Goal: Task Accomplishment & Management: Manage account settings

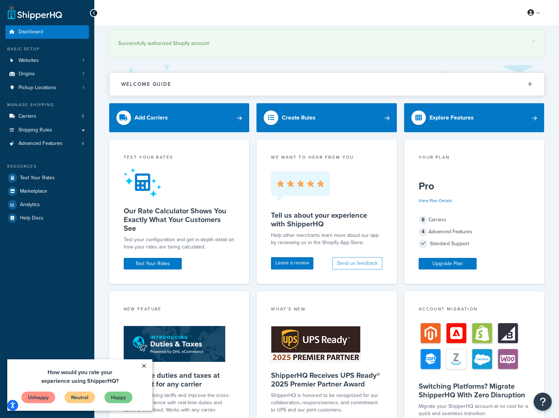
click at [145, 366] on link "×" at bounding box center [143, 366] width 13 height 13
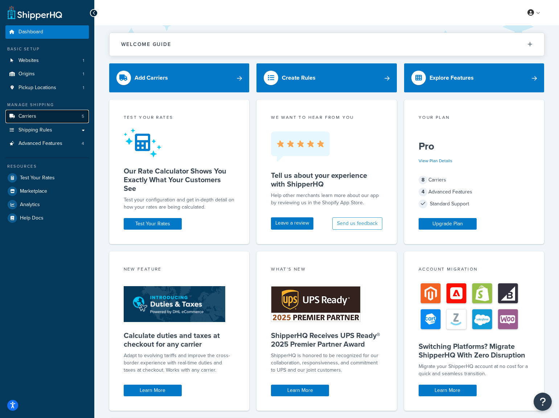
click at [54, 119] on link "Carriers 5" at bounding box center [46, 116] width 83 height 13
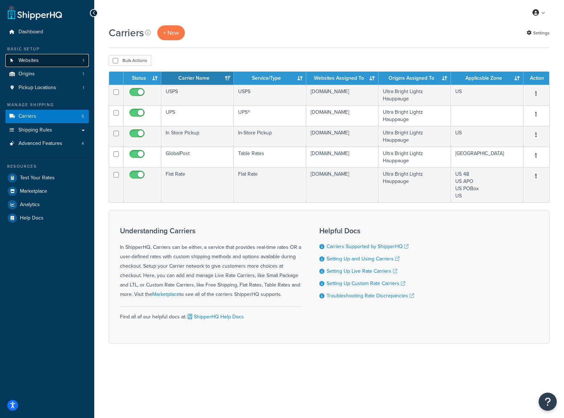
click at [34, 62] on span "Websites" at bounding box center [28, 61] width 20 height 6
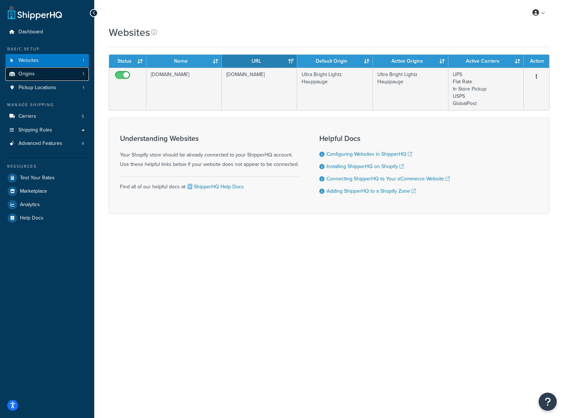
click at [33, 77] on span "Origins" at bounding box center [26, 74] width 16 height 6
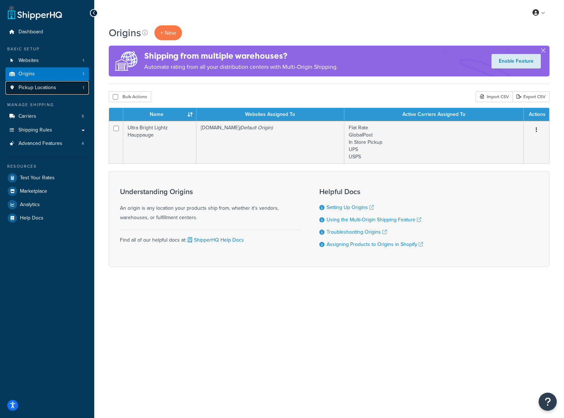
click at [50, 91] on span "Pickup Locations" at bounding box center [37, 88] width 38 height 6
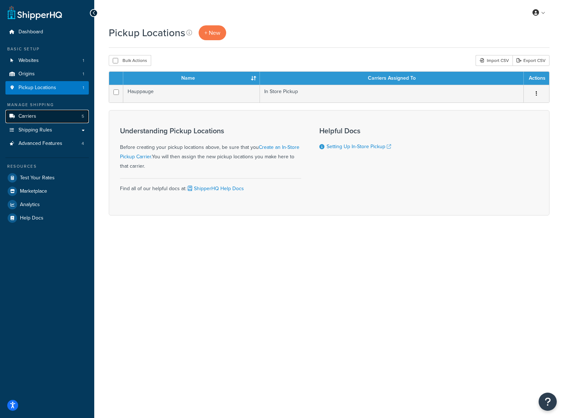
click at [36, 113] on span "Carriers" at bounding box center [27, 116] width 18 height 6
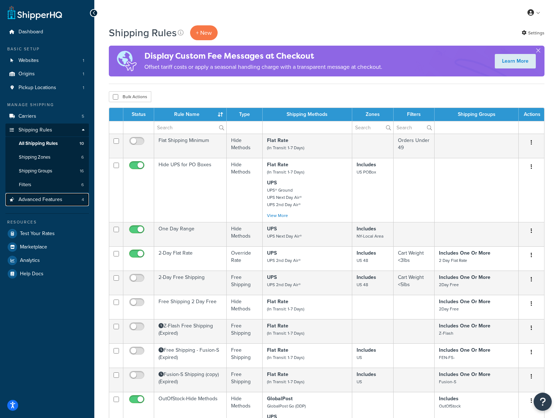
click at [57, 197] on span "Advanced Features" at bounding box center [40, 200] width 44 height 6
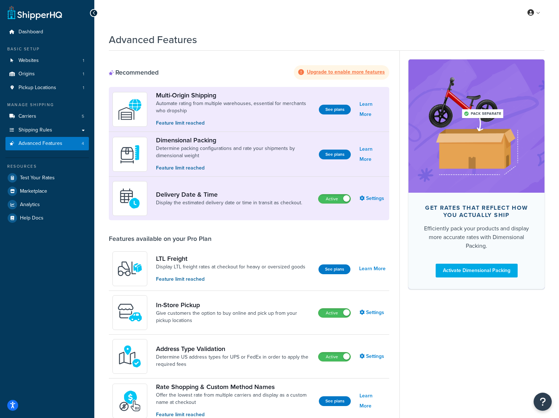
click at [331, 71] on strong "Upgrade to enable more features" at bounding box center [346, 72] width 78 height 8
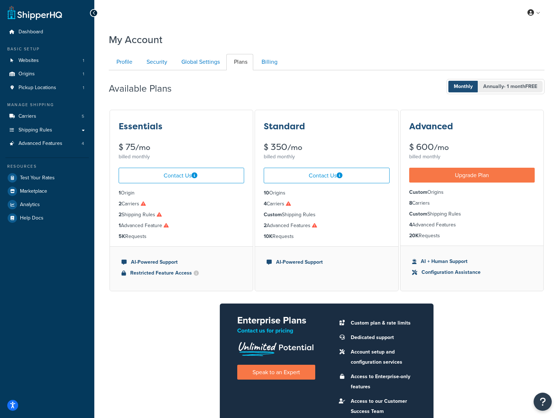
click at [509, 89] on span "- 1 month FREE" at bounding box center [520, 87] width 33 height 8
click at [458, 87] on span "Monthly" at bounding box center [463, 87] width 30 height 12
click at [37, 34] on span "Dashboard" at bounding box center [30, 32] width 25 height 6
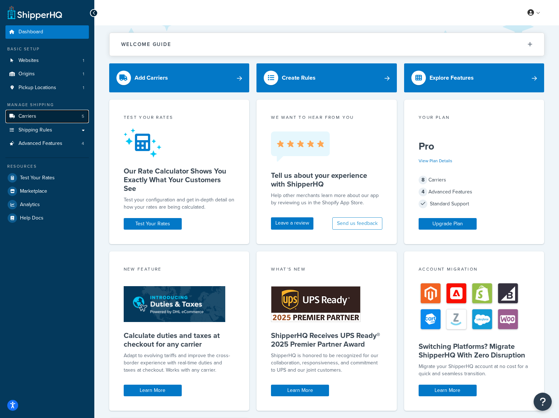
click at [37, 118] on link "Carriers 5" at bounding box center [46, 116] width 83 height 13
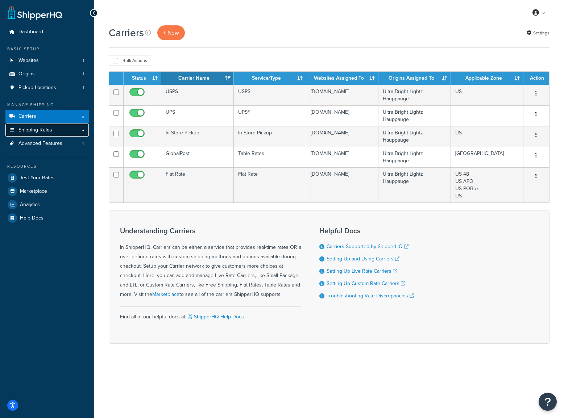
click at [38, 135] on link "Shipping Rules" at bounding box center [46, 130] width 83 height 13
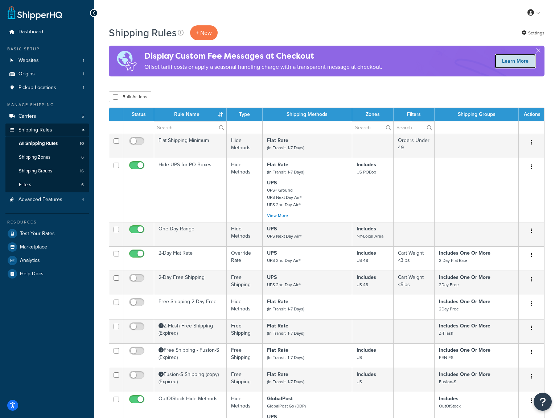
click at [515, 58] on link "Learn More" at bounding box center [515, 61] width 41 height 15
click at [46, 170] on span "Shipping Groups" at bounding box center [35, 171] width 33 height 6
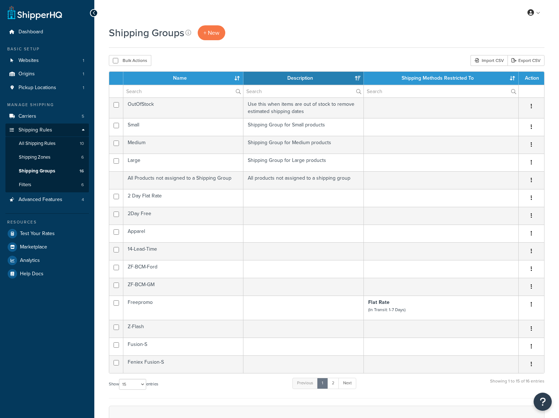
select select "15"
click at [51, 143] on span "All Shipping Rules" at bounding box center [37, 144] width 37 height 6
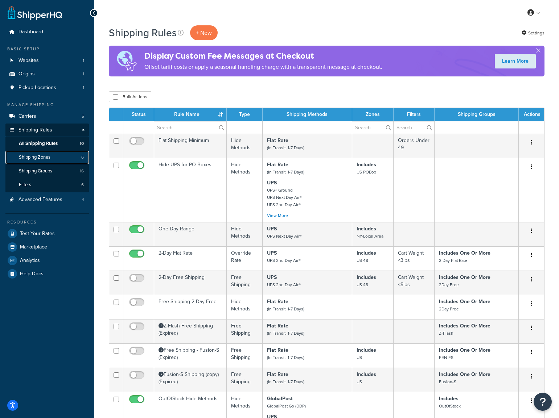
click at [28, 156] on span "Shipping Zones" at bounding box center [35, 157] width 32 height 6
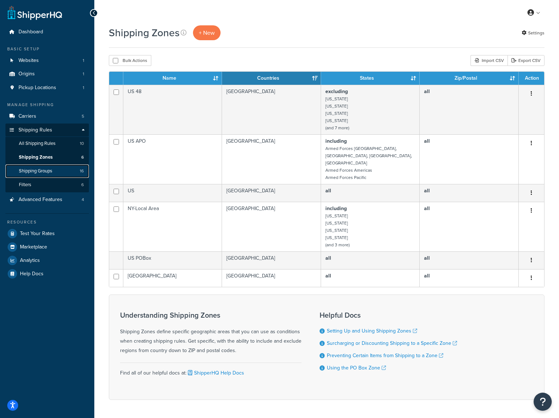
click at [36, 171] on span "Shipping Groups" at bounding box center [35, 171] width 33 height 6
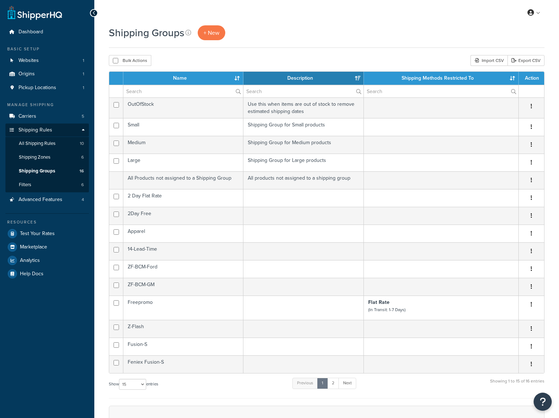
select select "15"
click at [34, 143] on span "All Shipping Rules" at bounding box center [37, 144] width 37 height 6
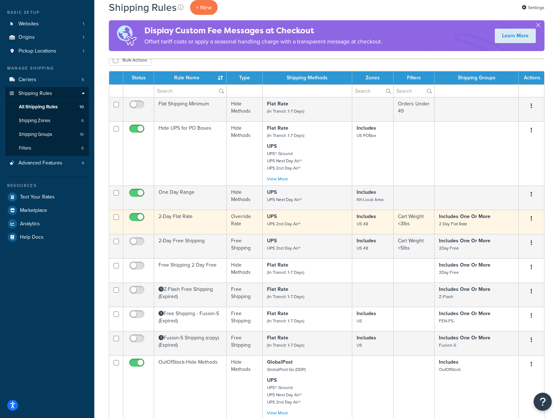
scroll to position [36, 0]
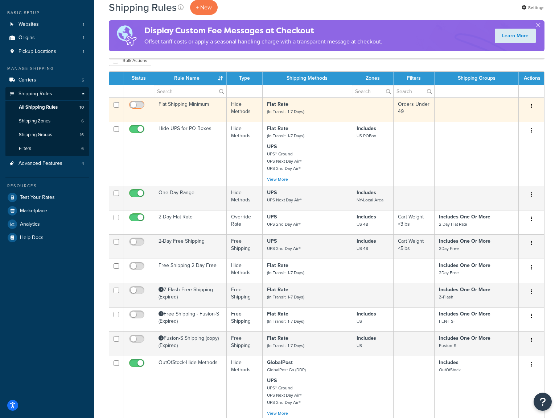
click at [136, 107] on input "checkbox" at bounding box center [138, 106] width 20 height 9
checkbox input "true"
click at [304, 112] on p "Flat Rate (In Transit: 1-7 Days)" at bounding box center [307, 108] width 80 height 15
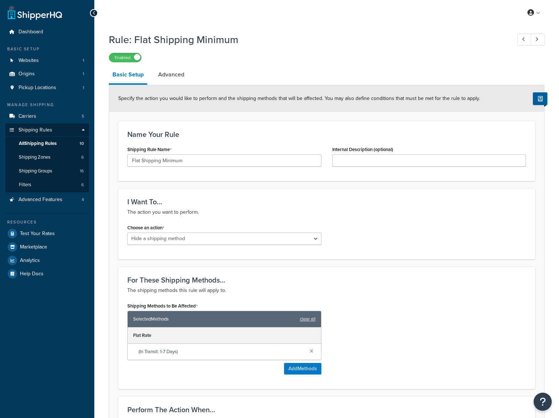
select select "HIDE"
click at [133, 57] on label "Enabled" at bounding box center [125, 57] width 32 height 9
click at [49, 144] on span "All Shipping Rules" at bounding box center [38, 144] width 38 height 6
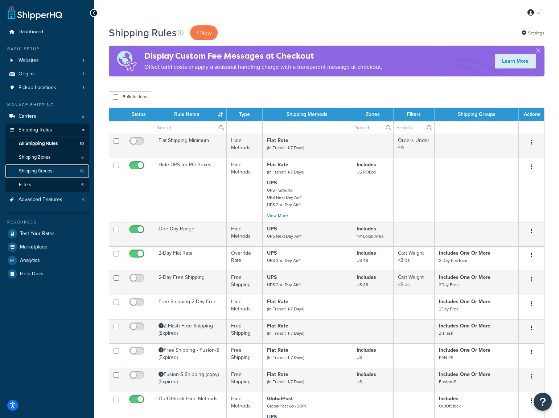
click at [45, 170] on span "Shipping Groups" at bounding box center [35, 171] width 33 height 6
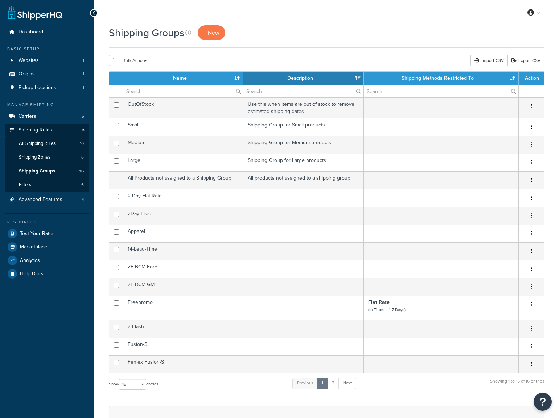
select select "15"
click at [48, 159] on span "Shipping Zones" at bounding box center [35, 157] width 32 height 6
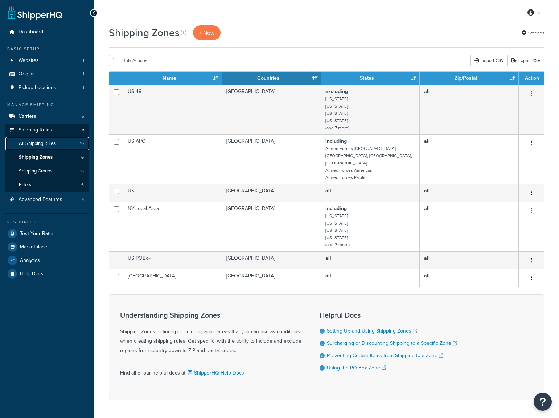
click at [50, 144] on span "All Shipping Rules" at bounding box center [37, 144] width 37 height 6
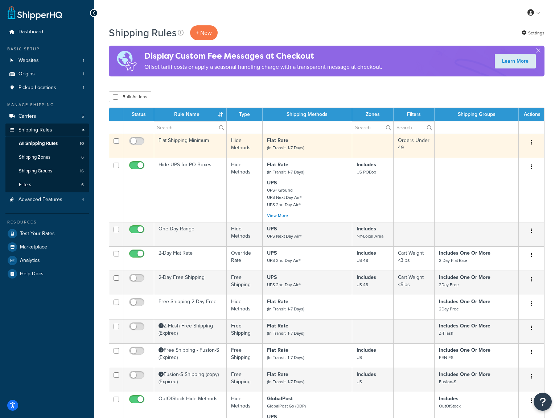
click at [531, 141] on icon "button" at bounding box center [530, 142] width 1 height 5
click at [499, 154] on link "Edit" at bounding box center [507, 156] width 57 height 15
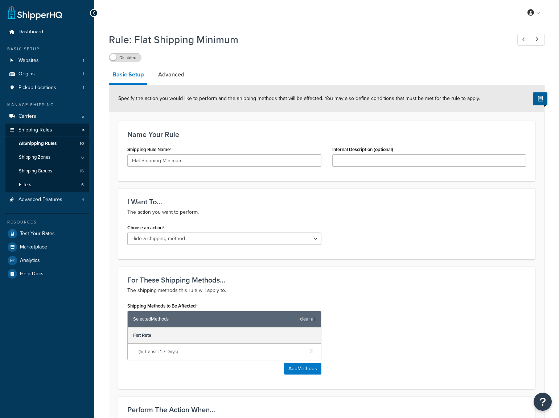
select select "HIDE"
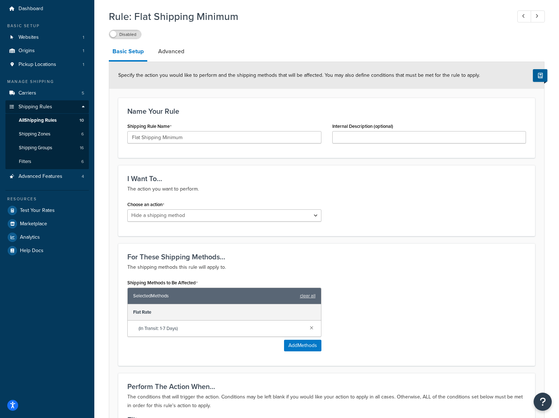
scroll to position [73, 0]
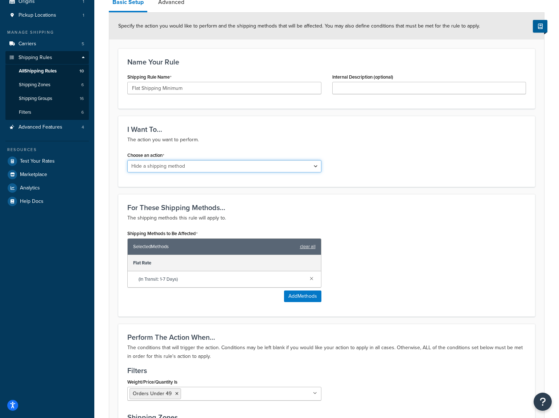
click at [177, 170] on select "Choose an action Override Rates Surcharge or discount rates Hide a shipping met…" at bounding box center [224, 166] width 194 height 12
click at [272, 140] on p "The action you want to perform." at bounding box center [326, 140] width 398 height 9
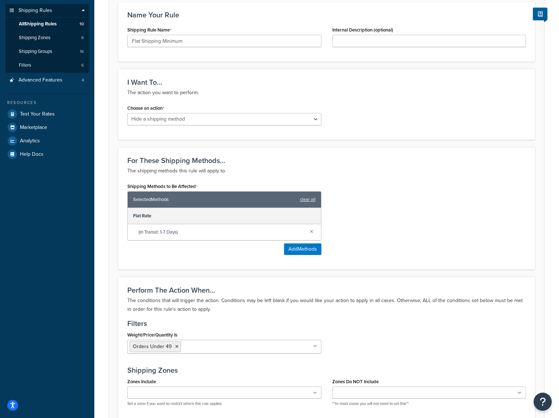
scroll to position [0, 0]
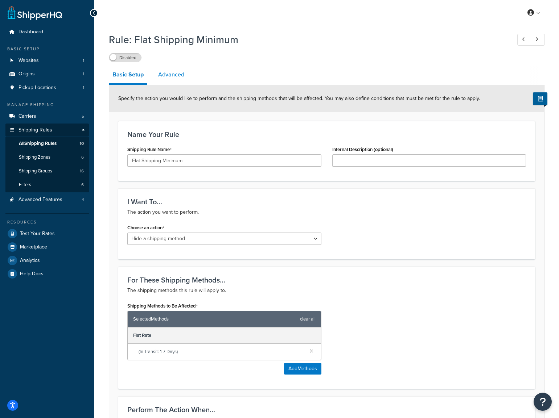
click at [170, 71] on link "Advanced" at bounding box center [170, 74] width 33 height 17
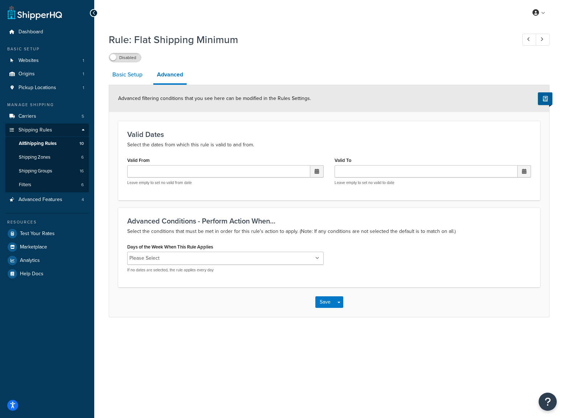
click at [128, 77] on link "Basic Setup" at bounding box center [127, 74] width 37 height 17
select select "HIDE"
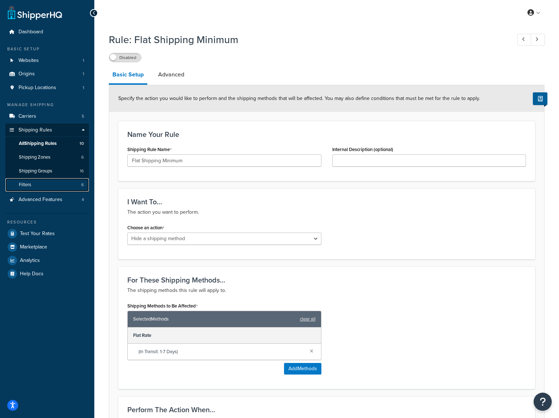
click at [33, 181] on link "Filters 6" at bounding box center [46, 184] width 83 height 13
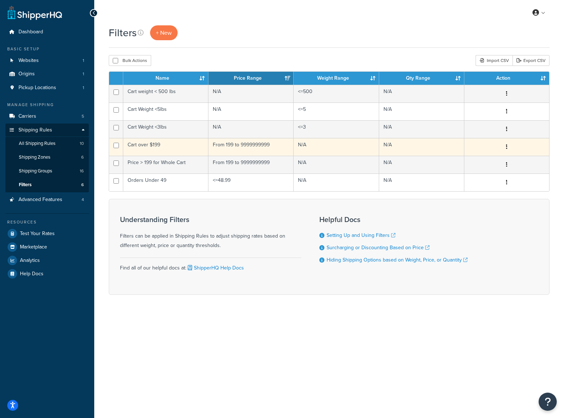
click at [170, 145] on td "Cart over $199" at bounding box center [165, 147] width 85 height 18
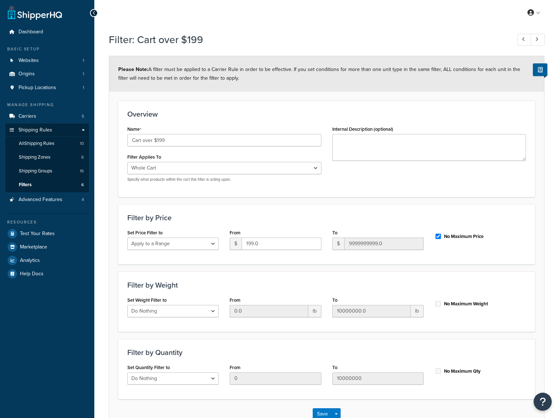
select select "range"
click at [52, 142] on span "All Shipping Rules" at bounding box center [37, 144] width 36 height 6
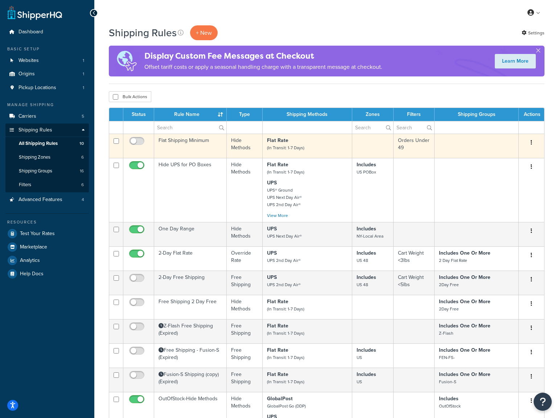
click at [189, 145] on td "Flat Shipping Minimum" at bounding box center [190, 146] width 73 height 24
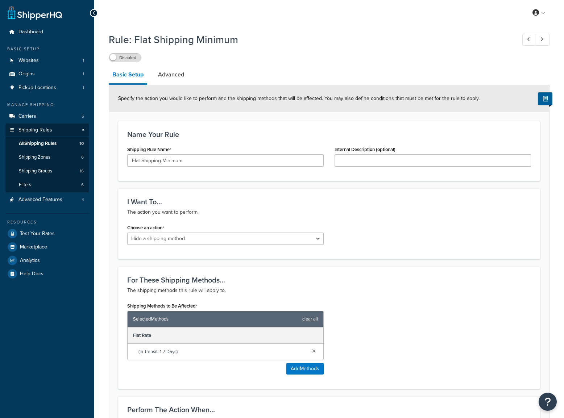
select select "HIDE"
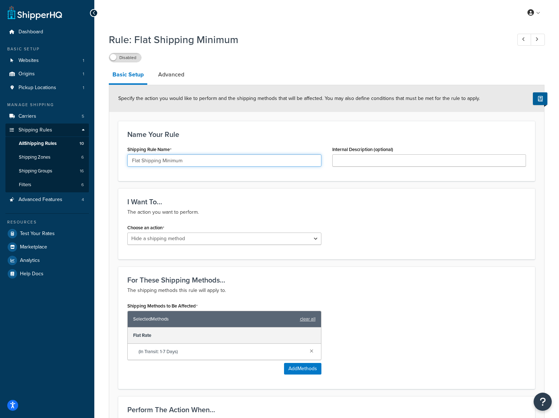
click at [198, 166] on input "Flat Shipping Minimum" at bounding box center [224, 160] width 194 height 12
type input "Free Shipping"
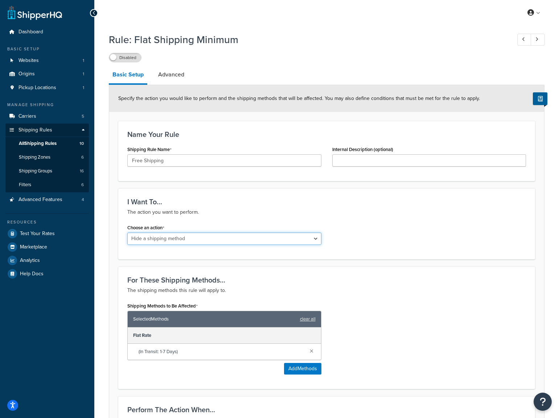
click at [218, 235] on select "Choose an action Override Rates Surcharge or discount rates Hide a shipping met…" at bounding box center [224, 239] width 194 height 12
select select "OVERRIDE"
click at [127, 233] on select "Choose an action Override Rates Surcharge or discount rates Hide a shipping met…" at bounding box center [224, 239] width 194 height 12
select select "LOCATION"
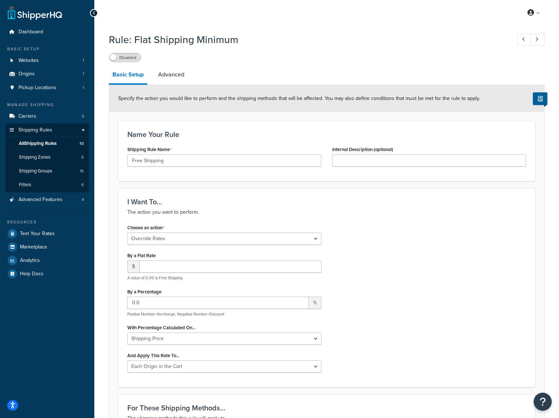
click at [198, 217] on p "The action you want to perform." at bounding box center [326, 212] width 398 height 9
click at [164, 236] on select "Choose an action Override Rates Surcharge or discount rates Hide a shipping met…" at bounding box center [224, 239] width 194 height 12
select select "SURCHARGE"
click at [127, 233] on select "Choose an action Override Rates Surcharge or discount rates Hide a shipping met…" at bounding box center [224, 239] width 194 height 12
click at [176, 266] on input "number" at bounding box center [230, 267] width 182 height 12
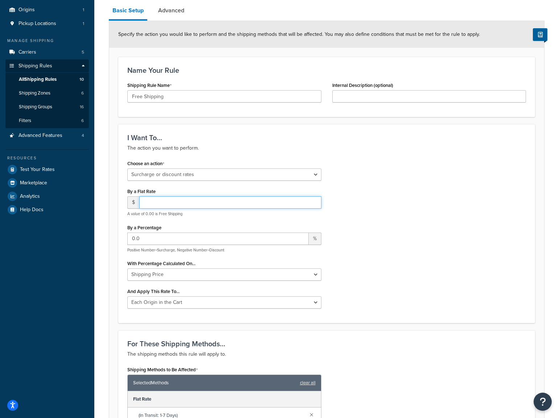
scroll to position [73, 0]
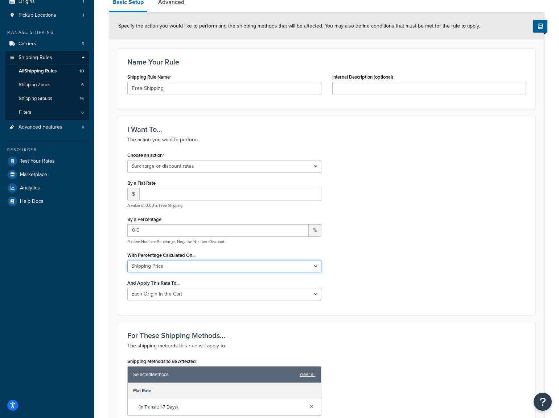
click at [191, 268] on select "Shipping Price Order Value" at bounding box center [224, 266] width 194 height 12
click at [373, 269] on div "Choose an action Choose an action Override Rates Surcharge or discount rates Hi…" at bounding box center [326, 228] width 409 height 156
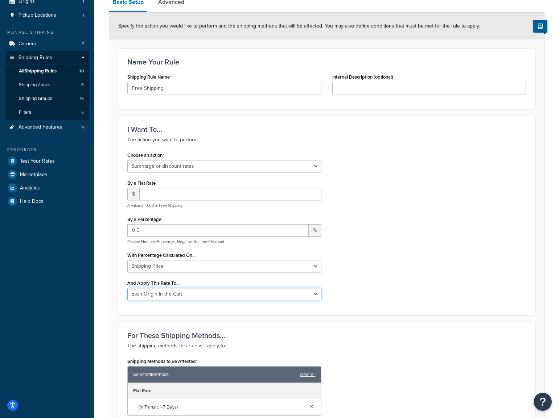
click at [218, 296] on select "Each Shipment in the Cart Each Origin in the Cart Each Shipping Group in the Ca…" at bounding box center [224, 294] width 194 height 12
click at [462, 281] on div "Choose an action Choose an action Override Rates Surcharge or discount rates Hi…" at bounding box center [326, 228] width 409 height 156
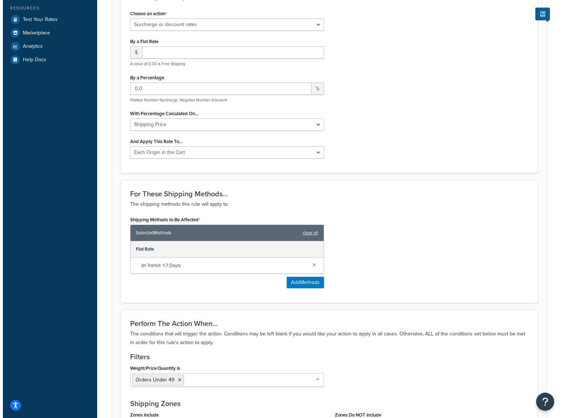
scroll to position [218, 0]
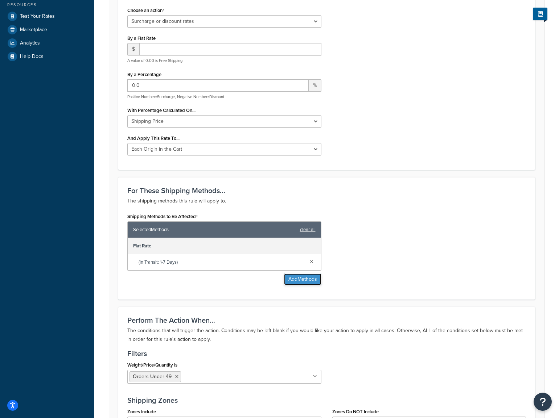
click at [313, 278] on button "Add Methods" at bounding box center [302, 280] width 37 height 12
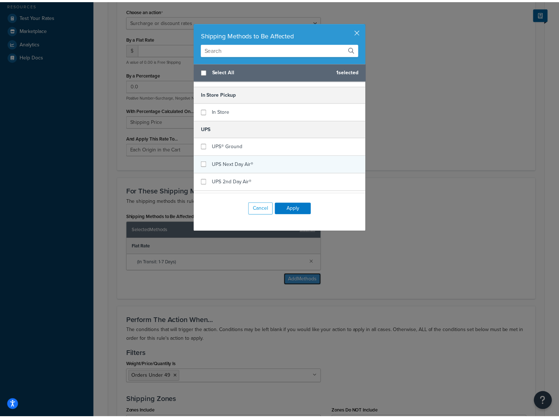
scroll to position [131, 0]
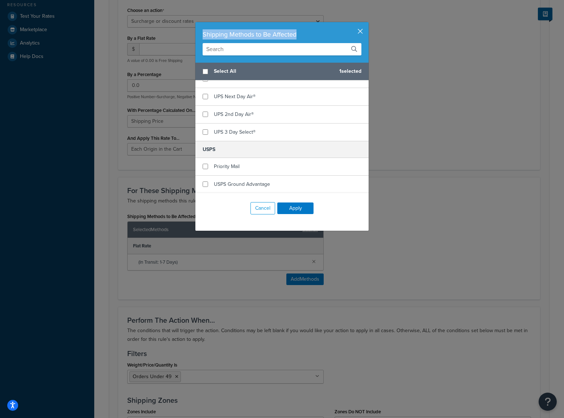
click at [357, 27] on div "Shipping Methods to Be Affected Select All 1 selected Flat Rate (In Transit: 1-…" at bounding box center [282, 127] width 174 height 210
click at [367, 24] on button "button" at bounding box center [368, 23] width 2 height 2
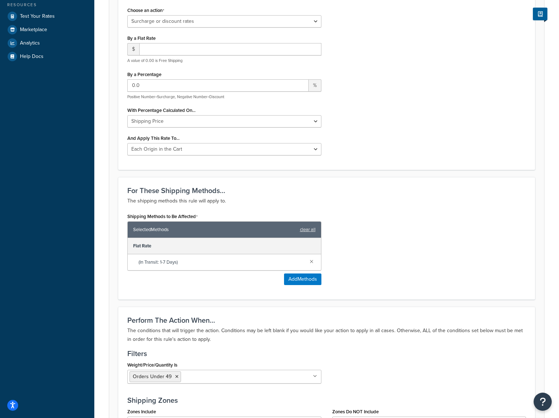
click at [226, 41] on div "By a Flat Rate $ A value of 0.00 is Free Shipping" at bounding box center [224, 48] width 194 height 30
click at [224, 46] on input "number" at bounding box center [230, 49] width 182 height 12
type input "0"
click at [384, 79] on div "Choose an action Choose an action Override Rates Surcharge or discount rates Hi…" at bounding box center [326, 83] width 409 height 156
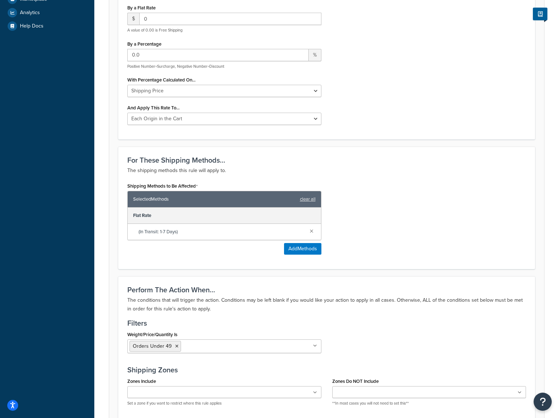
scroll to position [363, 0]
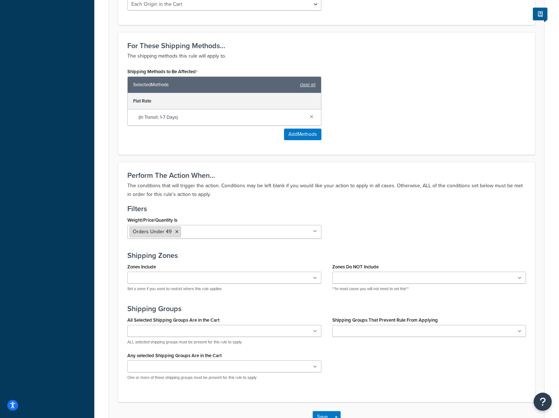
click at [177, 232] on li "Orders Under 49" at bounding box center [154, 232] width 51 height 11
click at [176, 231] on icon at bounding box center [176, 232] width 3 height 4
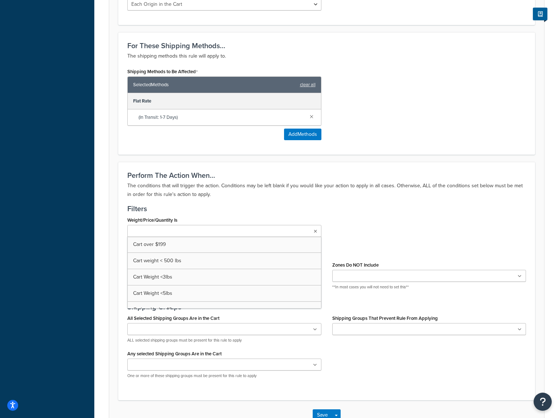
click at [177, 233] on input "Weight/Price/Quantity Is" at bounding box center [161, 232] width 64 height 8
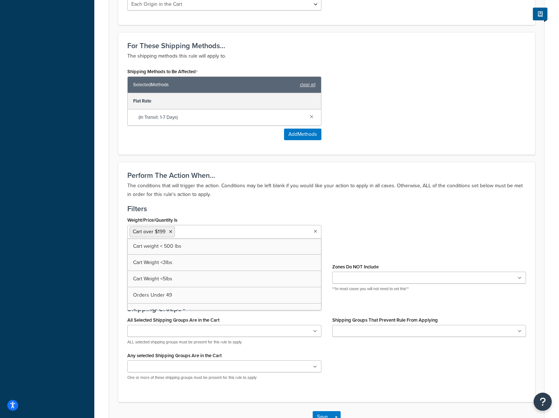
click at [392, 213] on h3 "Filters" at bounding box center [326, 209] width 398 height 8
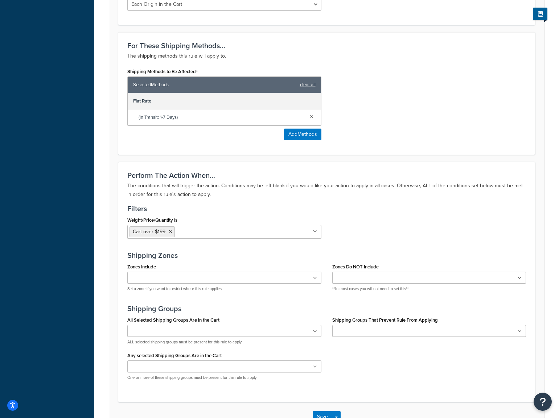
click at [302, 277] on ul at bounding box center [224, 278] width 194 height 12
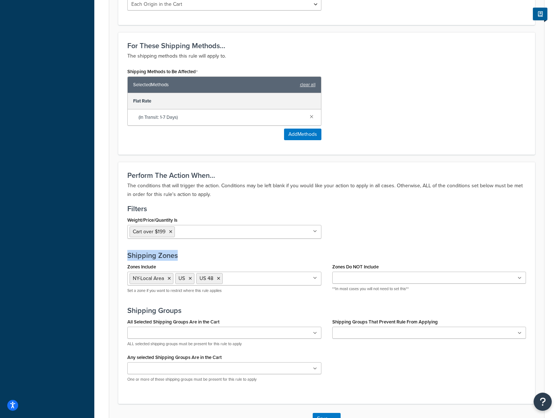
click at [286, 246] on div "Perform The Action When... The conditions that will trigger the action. Conditi…" at bounding box center [326, 283] width 417 height 242
click at [410, 220] on div "Weight/Price/Quantity Is Cart over $199 Cart weight < 500 lbs Cart Weight <3lbs…" at bounding box center [326, 229] width 409 height 29
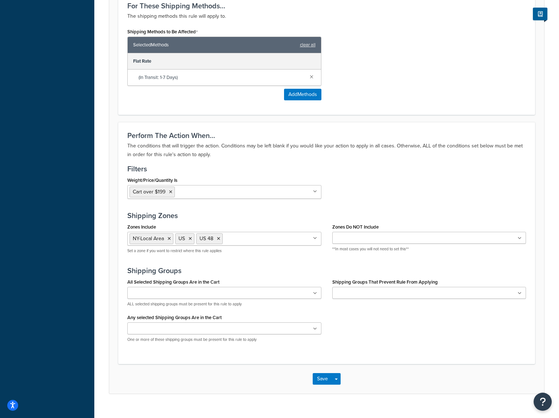
scroll to position [415, 0]
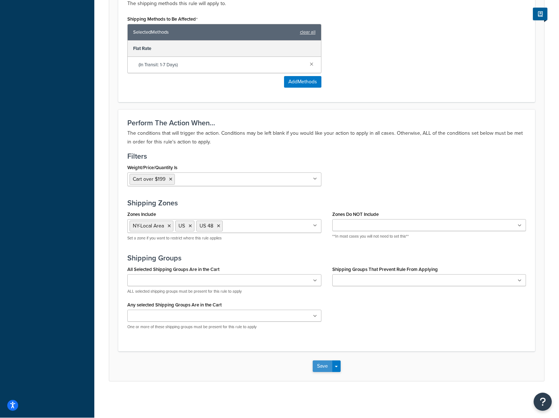
click at [330, 362] on button "Save" at bounding box center [323, 367] width 20 height 12
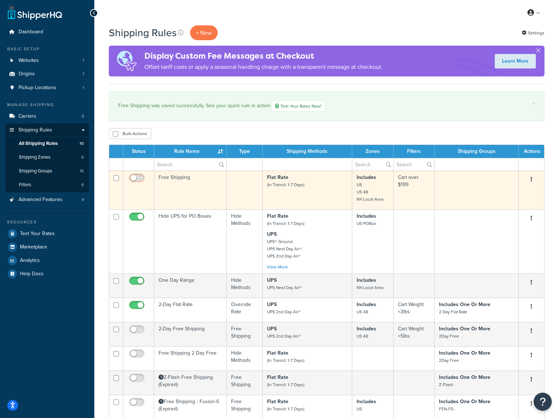
click at [137, 178] on input "checkbox" at bounding box center [138, 179] width 20 height 9
checkbox input "true"
click at [178, 185] on td "Free Shipping" at bounding box center [190, 190] width 73 height 39
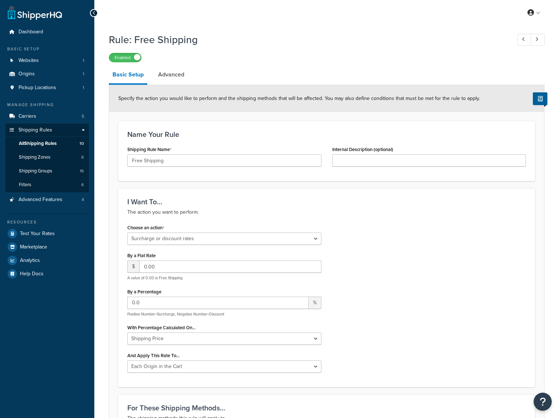
select select "SURCHARGE"
select select "LOCATION"
click at [181, 239] on select "Choose an action Override Rates Surcharge or discount rates Hide a shipping met…" at bounding box center [224, 239] width 194 height 12
select select "OVERRIDE"
click at [127, 233] on select "Choose an action Override Rates Surcharge or discount rates Hide a shipping met…" at bounding box center [224, 239] width 194 height 12
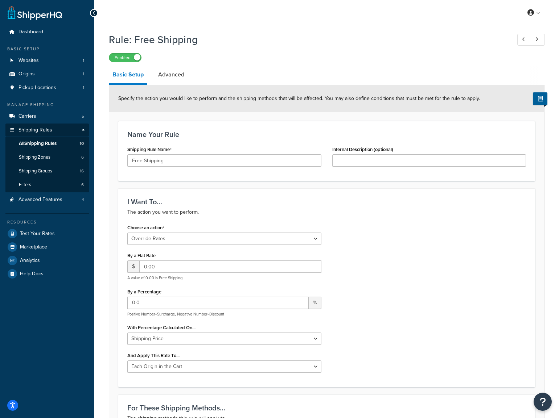
click at [410, 198] on h3 "I Want To..." at bounding box center [326, 202] width 398 height 8
drag, startPoint x: 128, startPoint y: 59, endPoint x: 129, endPoint y: 70, distance: 10.6
click at [128, 62] on label "Enabled" at bounding box center [125, 57] width 32 height 9
click at [222, 43] on h1 "Rule: Free Shipping" at bounding box center [306, 40] width 395 height 14
click at [41, 146] on span "All Shipping Rules" at bounding box center [38, 144] width 38 height 6
